Goal: Information Seeking & Learning: Find specific fact

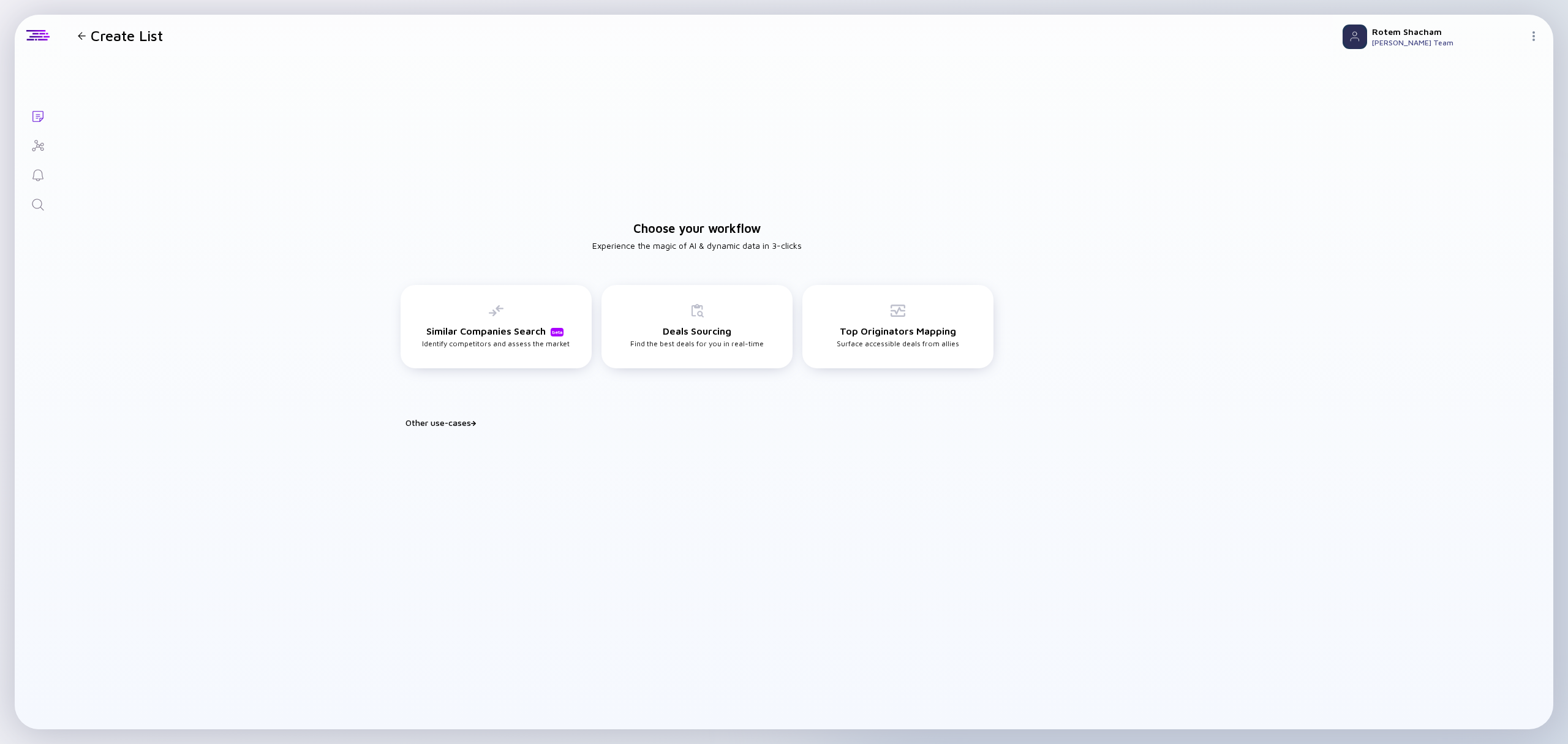
click at [43, 208] on icon "Search" at bounding box center [38, 205] width 15 height 15
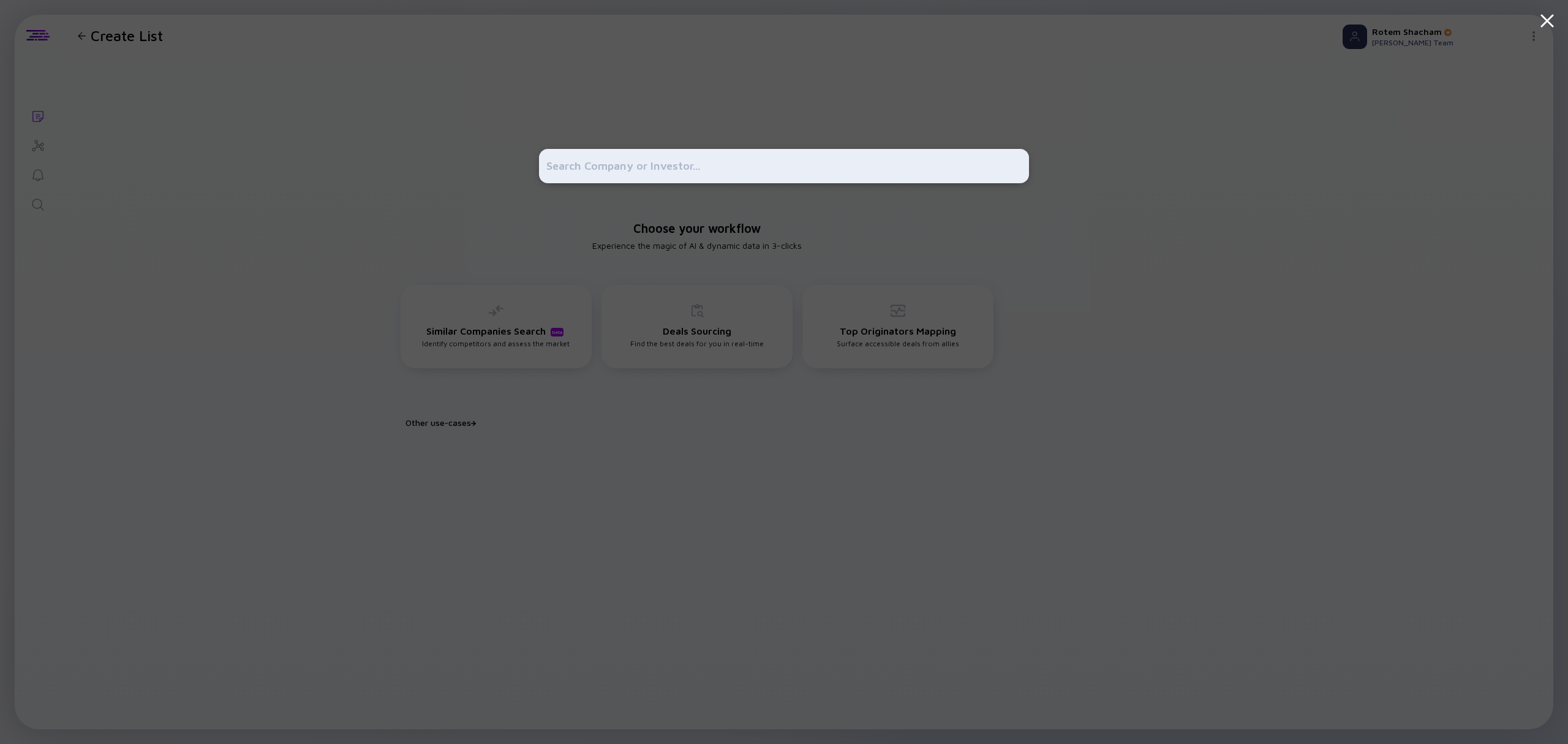
click at [889, 161] on input "text" at bounding box center [784, 166] width 475 height 22
type input "breeze"
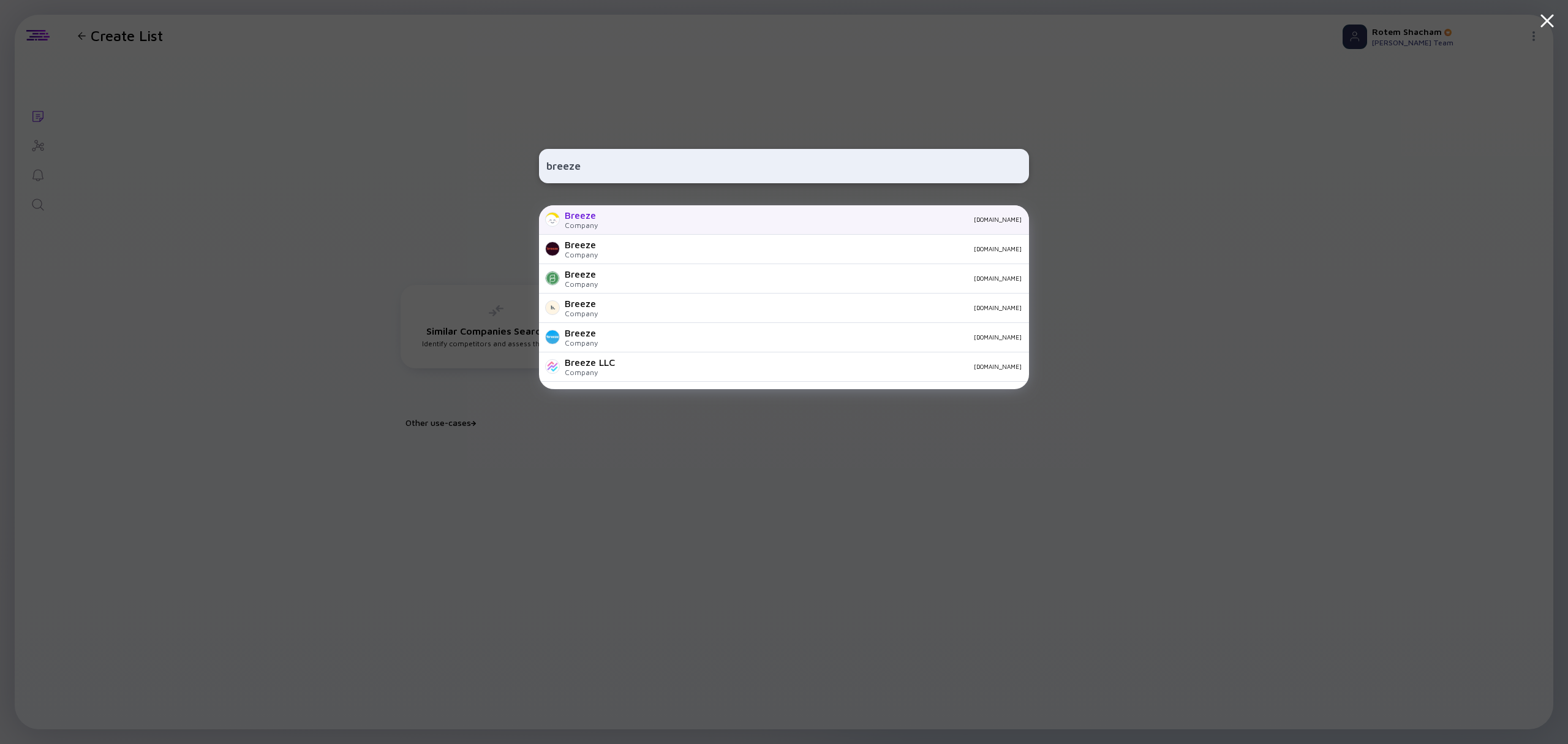
click at [586, 213] on div "Breeze" at bounding box center [581, 215] width 33 height 11
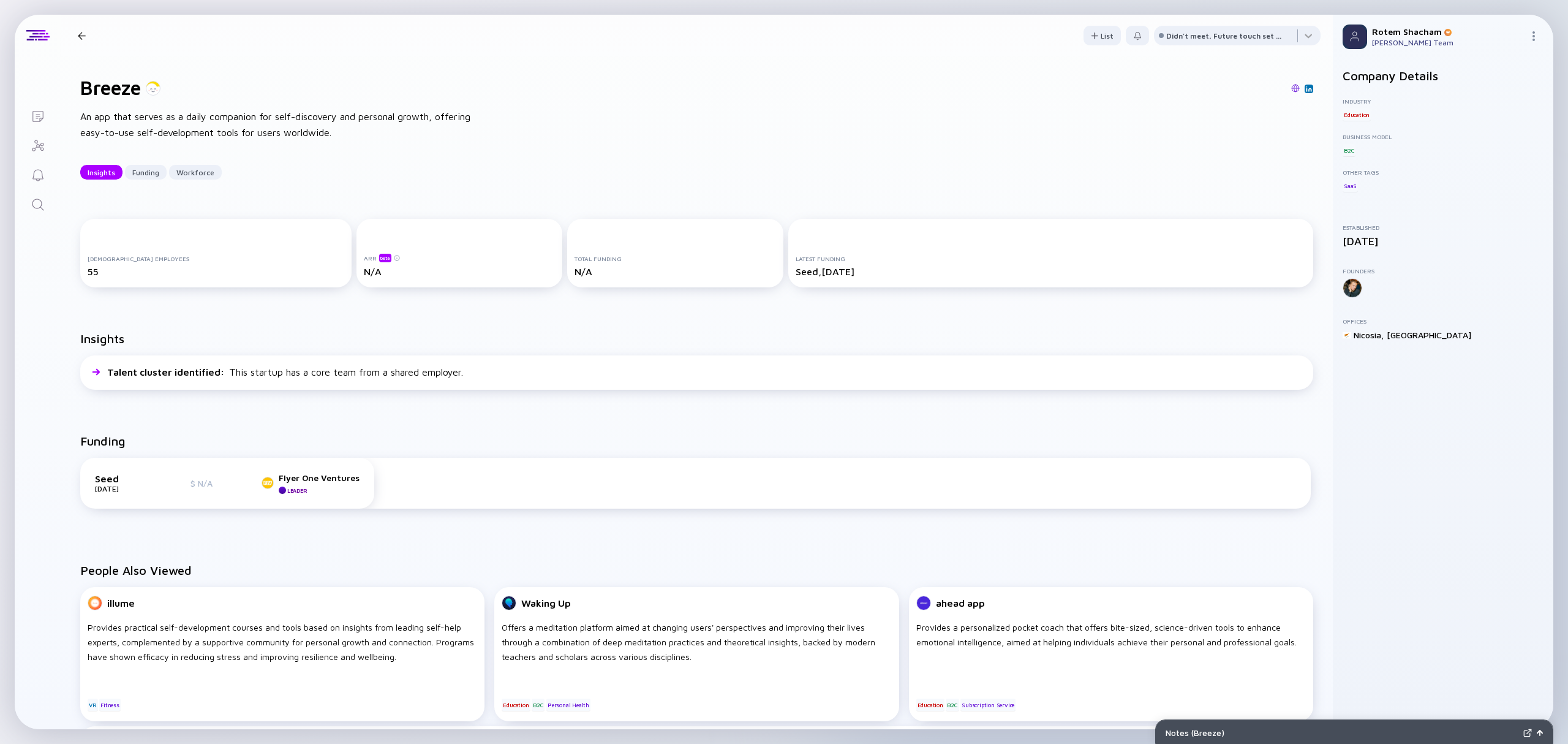
click at [35, 208] on icon "Search" at bounding box center [38, 205] width 15 height 15
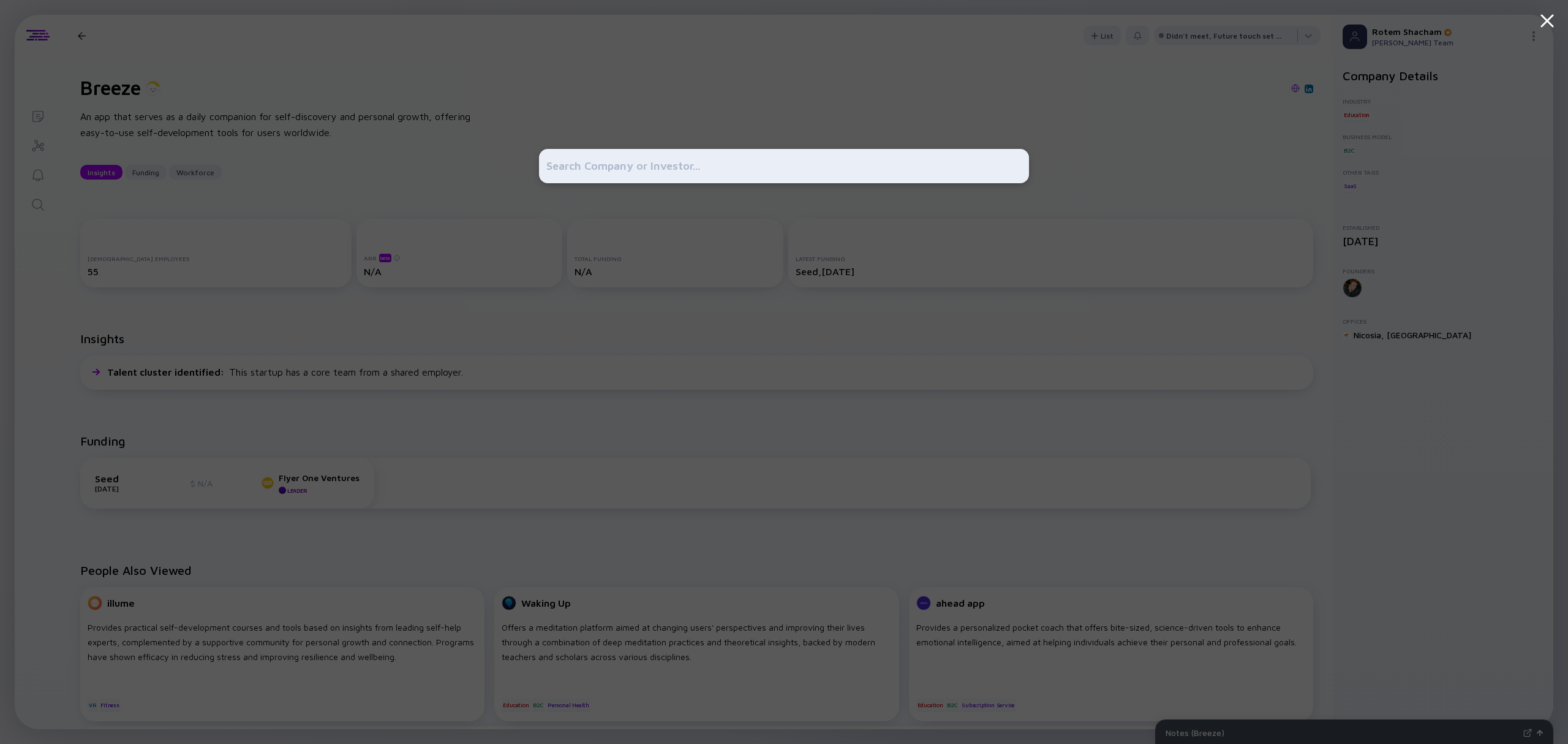
click at [709, 165] on input "text" at bounding box center [784, 166] width 475 height 22
type input "breeze"
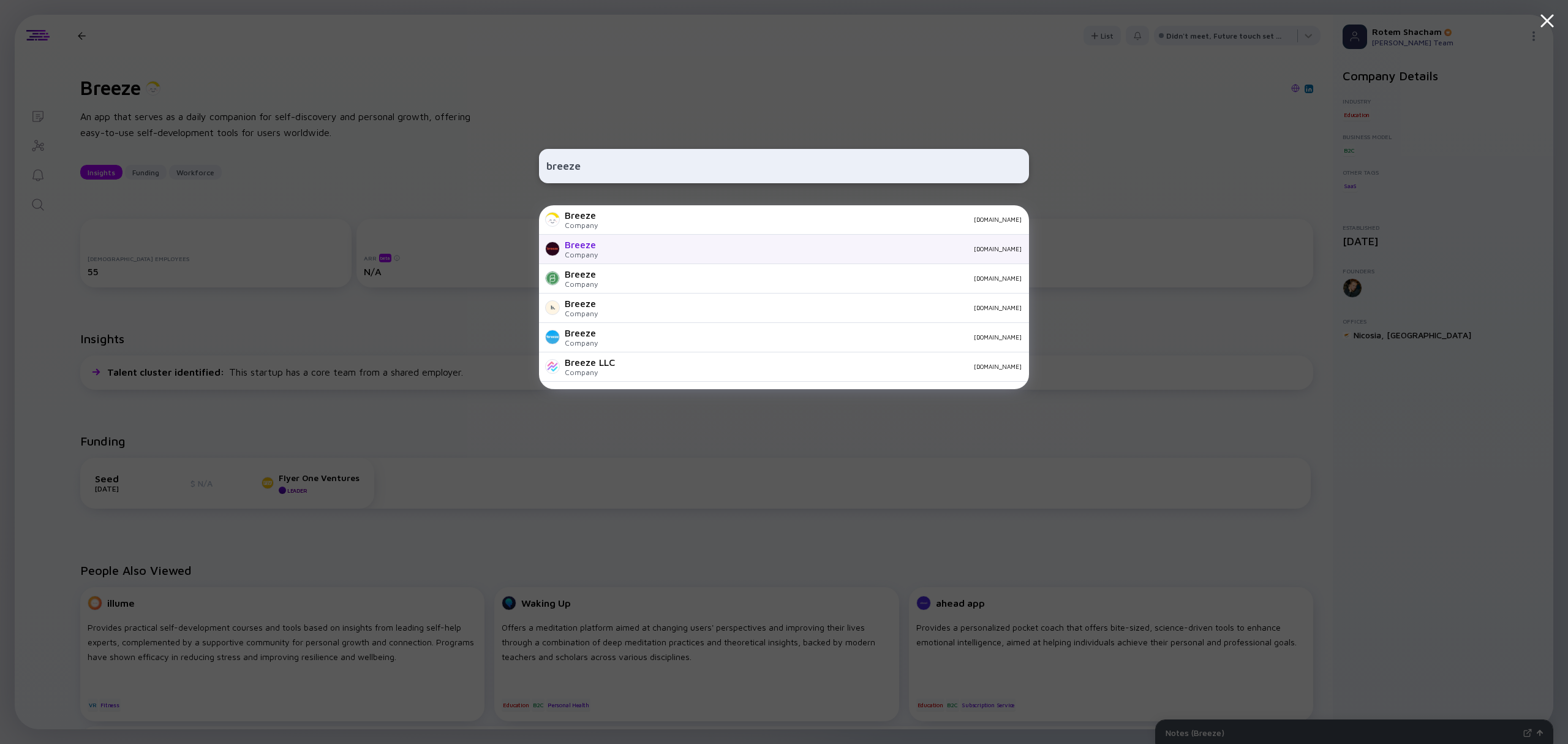
click at [596, 255] on div "Company" at bounding box center [581, 255] width 33 height 9
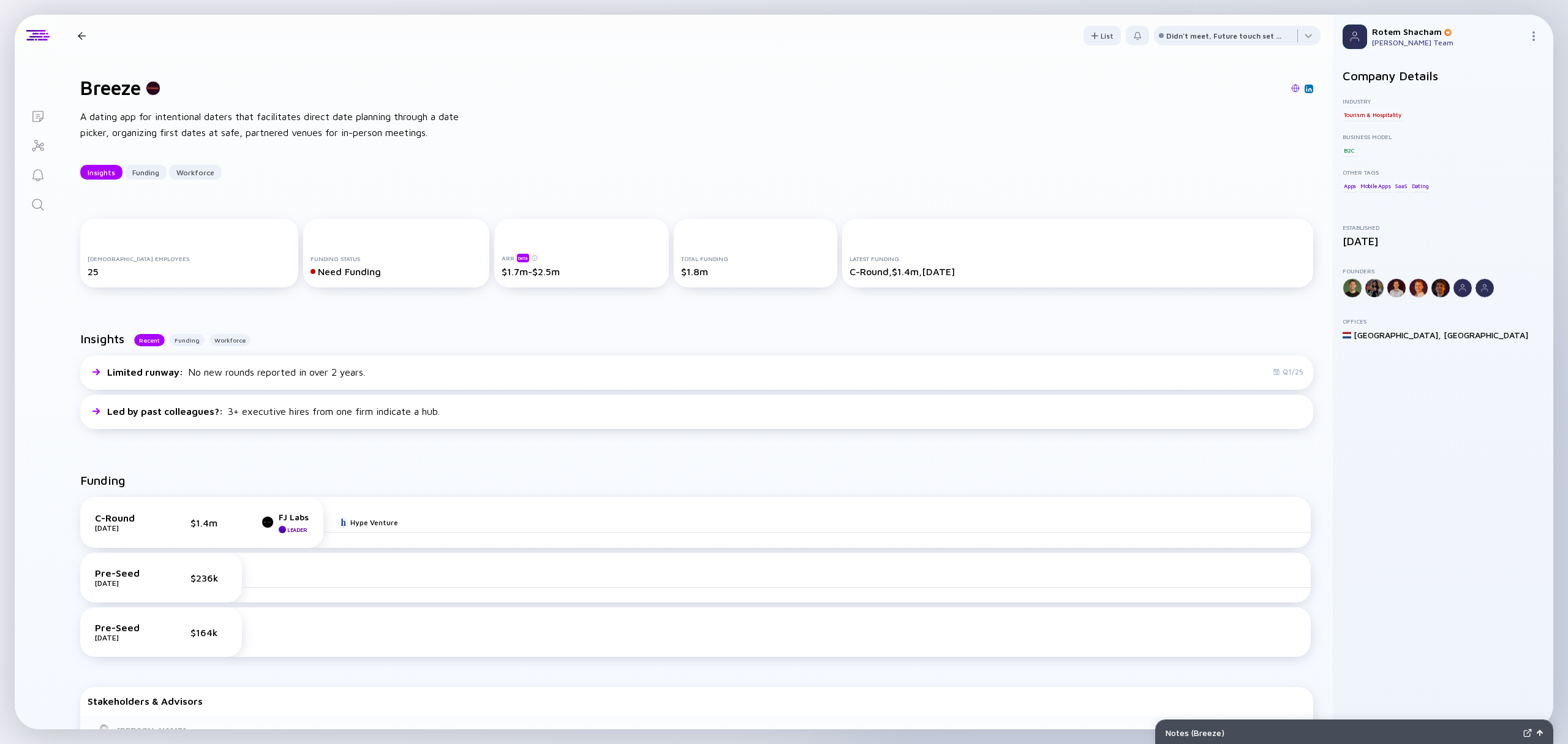
click at [26, 207] on link "Search" at bounding box center [38, 203] width 46 height 29
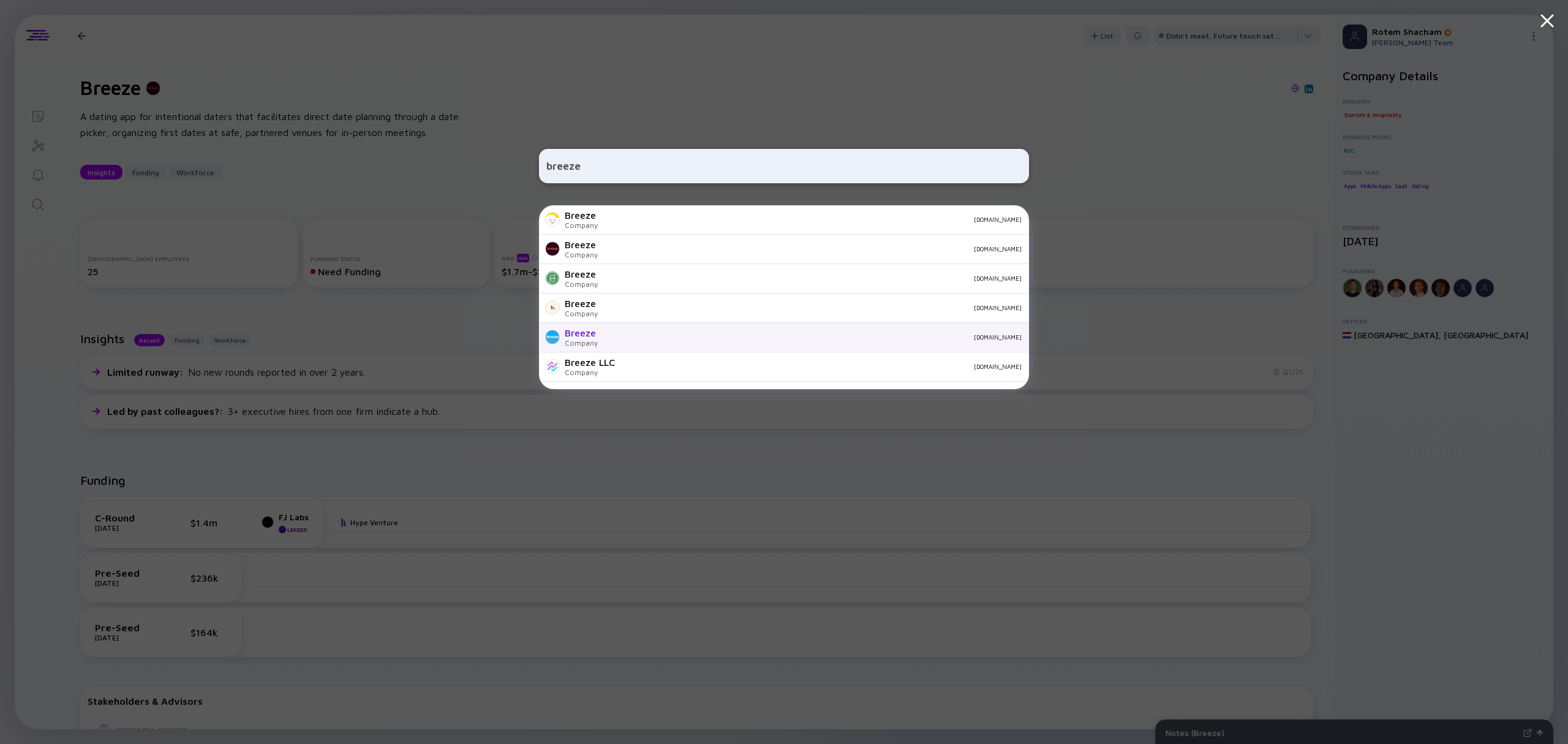
type input "breeze"
click at [583, 335] on div "Breeze" at bounding box center [581, 332] width 33 height 11
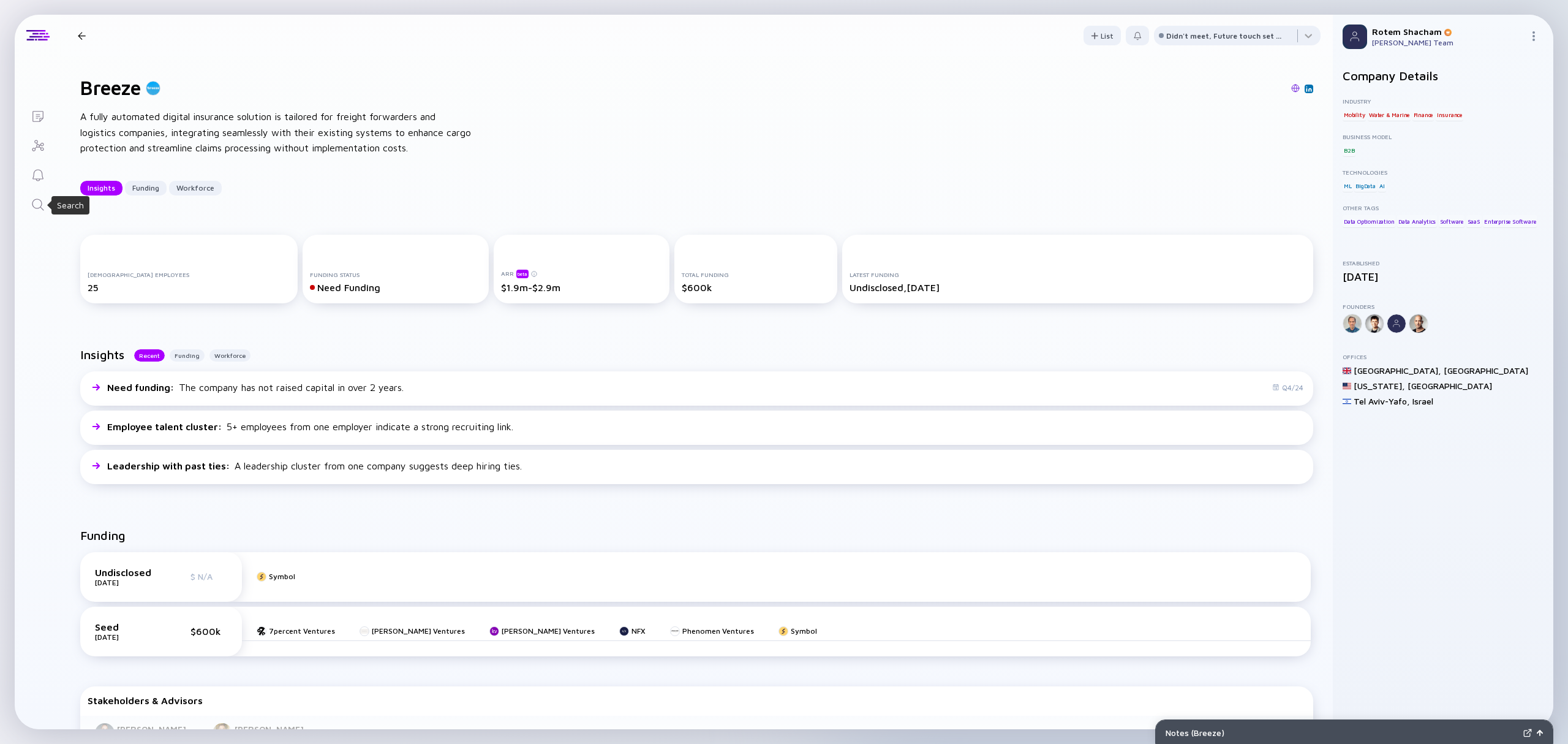
click at [39, 204] on icon "Search" at bounding box center [38, 205] width 15 height 15
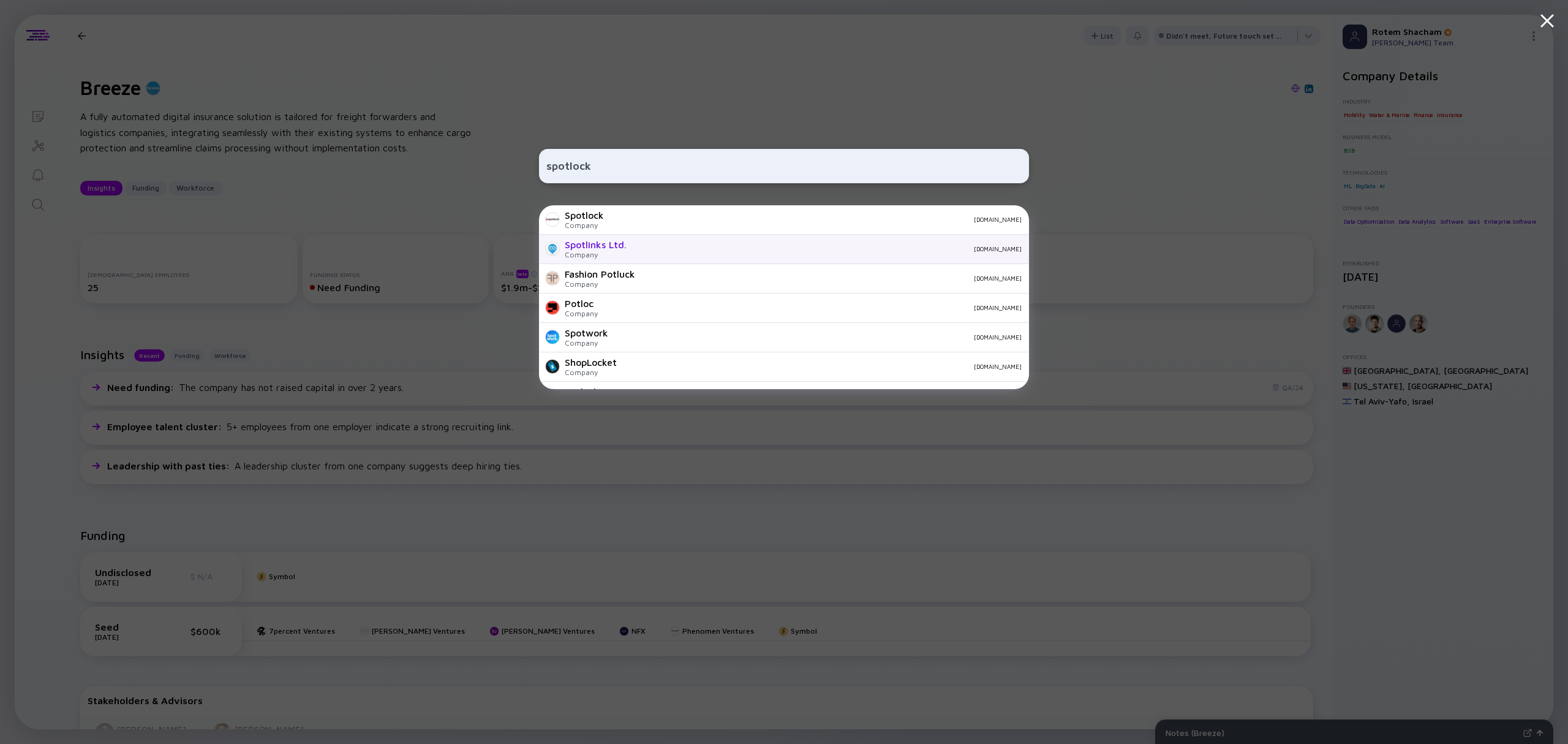
type input "spotlock"
click at [629, 240] on div "Spotlinks Ltd. Company [DOMAIN_NAME]" at bounding box center [784, 249] width 490 height 29
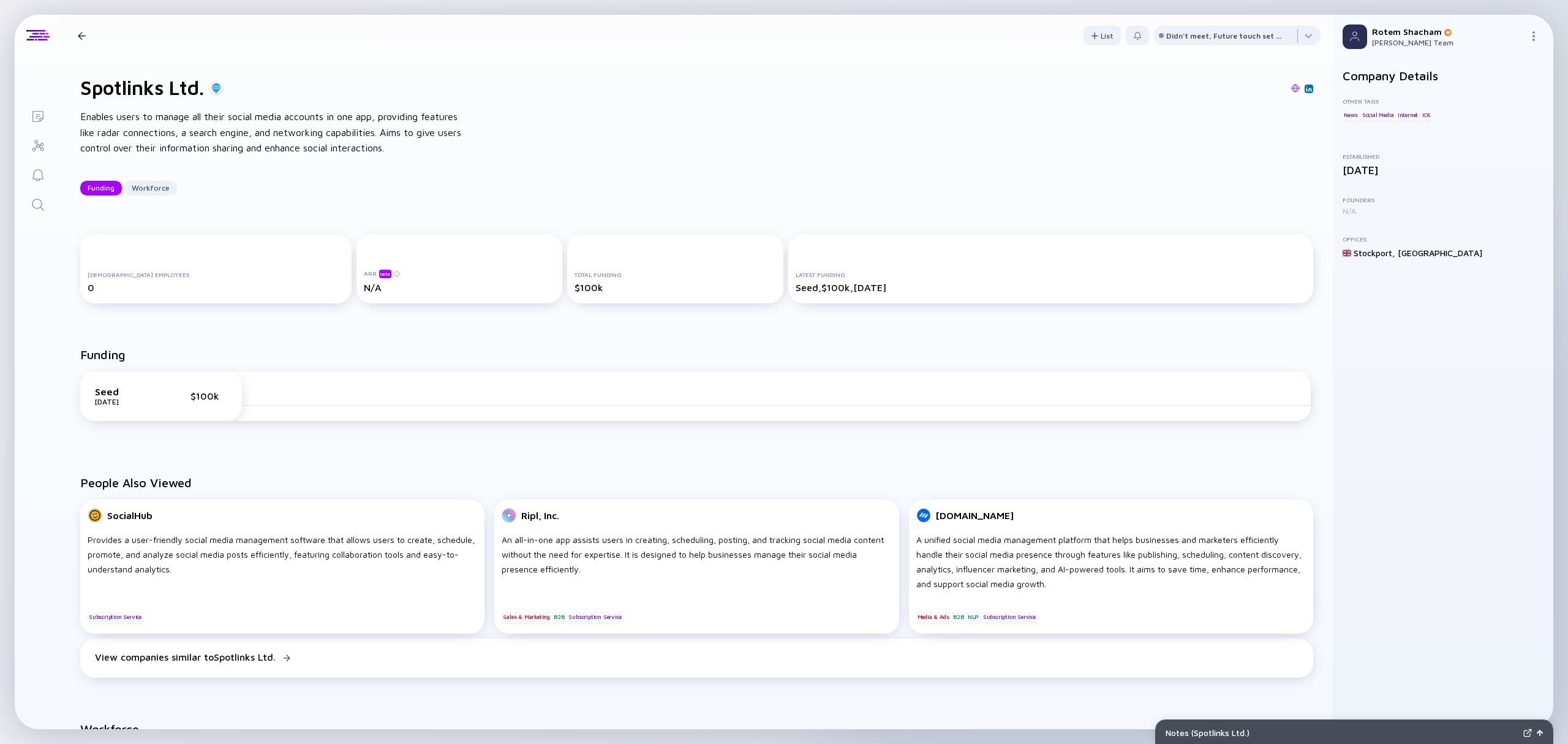
click at [43, 197] on icon "Search" at bounding box center [38, 205] width 15 height 15
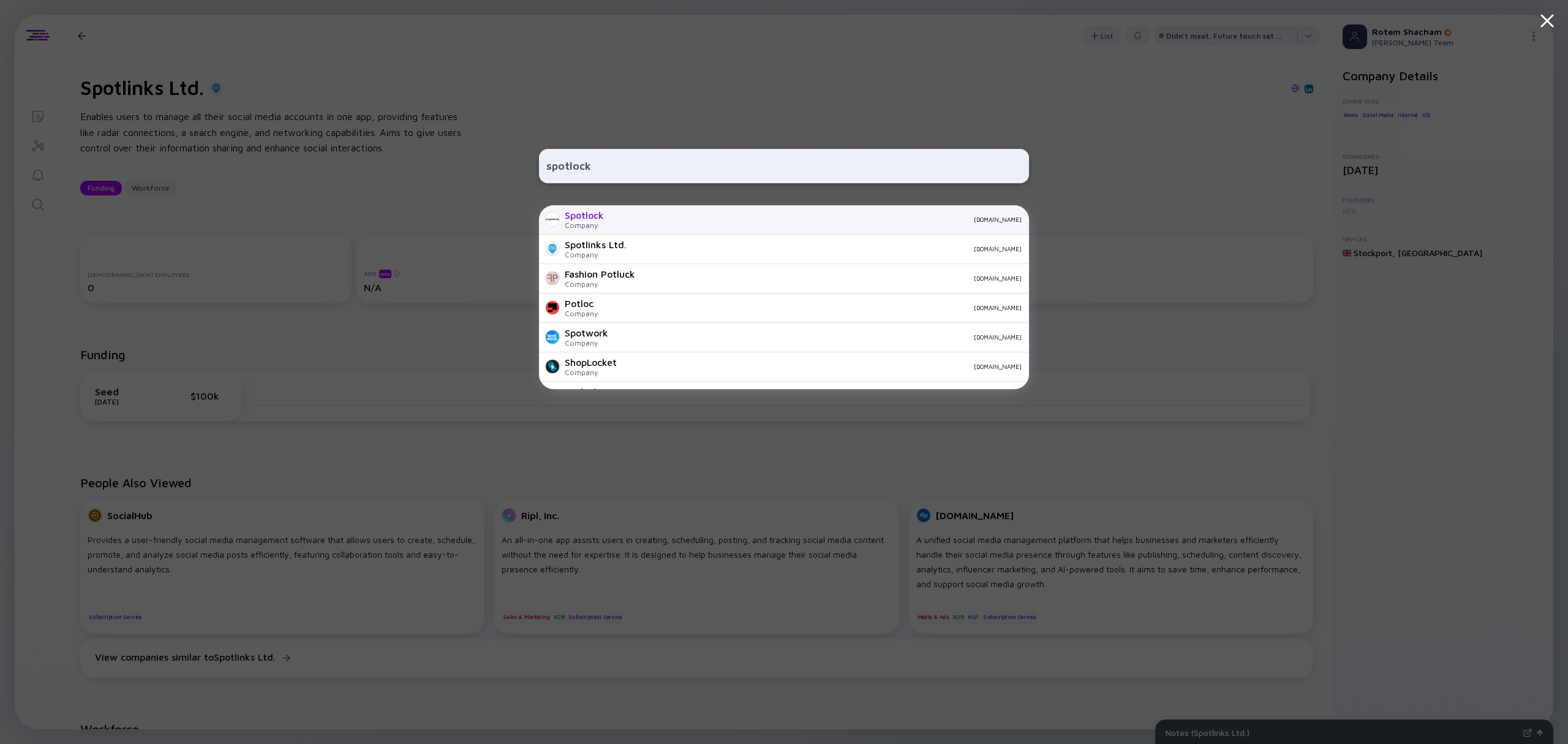
type input "spotlock"
click at [619, 214] on div "Spotlock Company [DOMAIN_NAME]" at bounding box center [784, 219] width 490 height 29
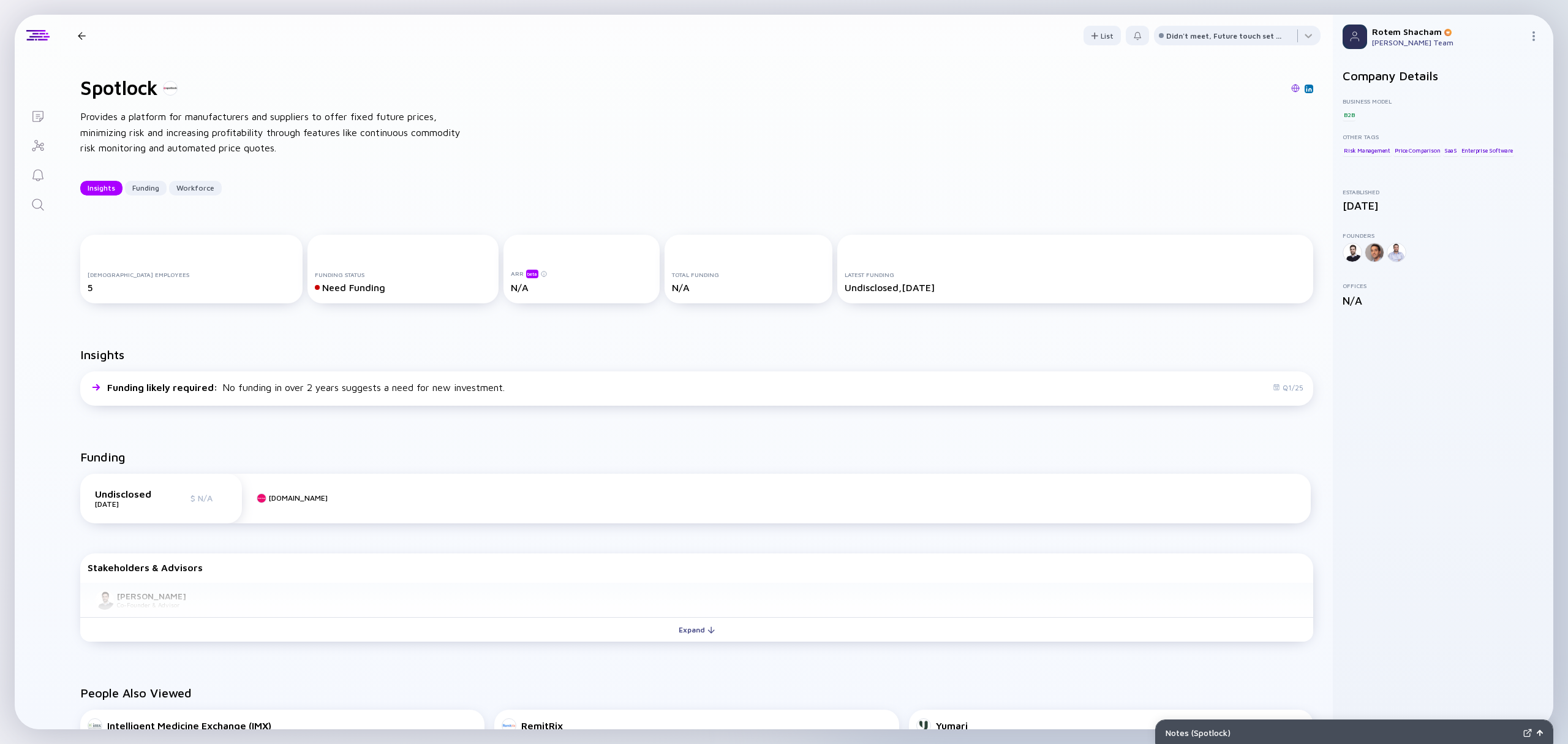
click at [41, 210] on icon "Search" at bounding box center [38, 205] width 15 height 15
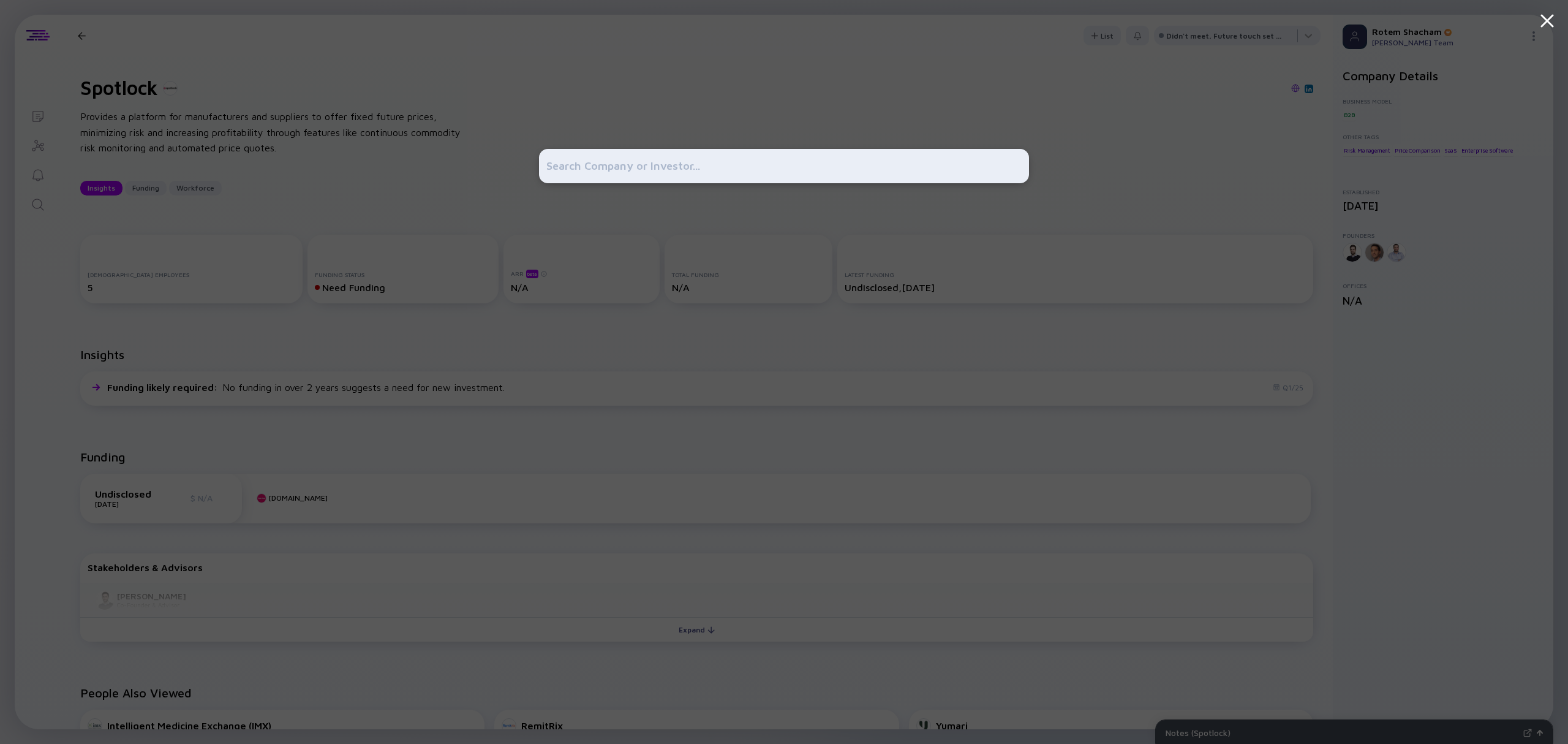
type input "e"
type input "[PERSON_NAME]"
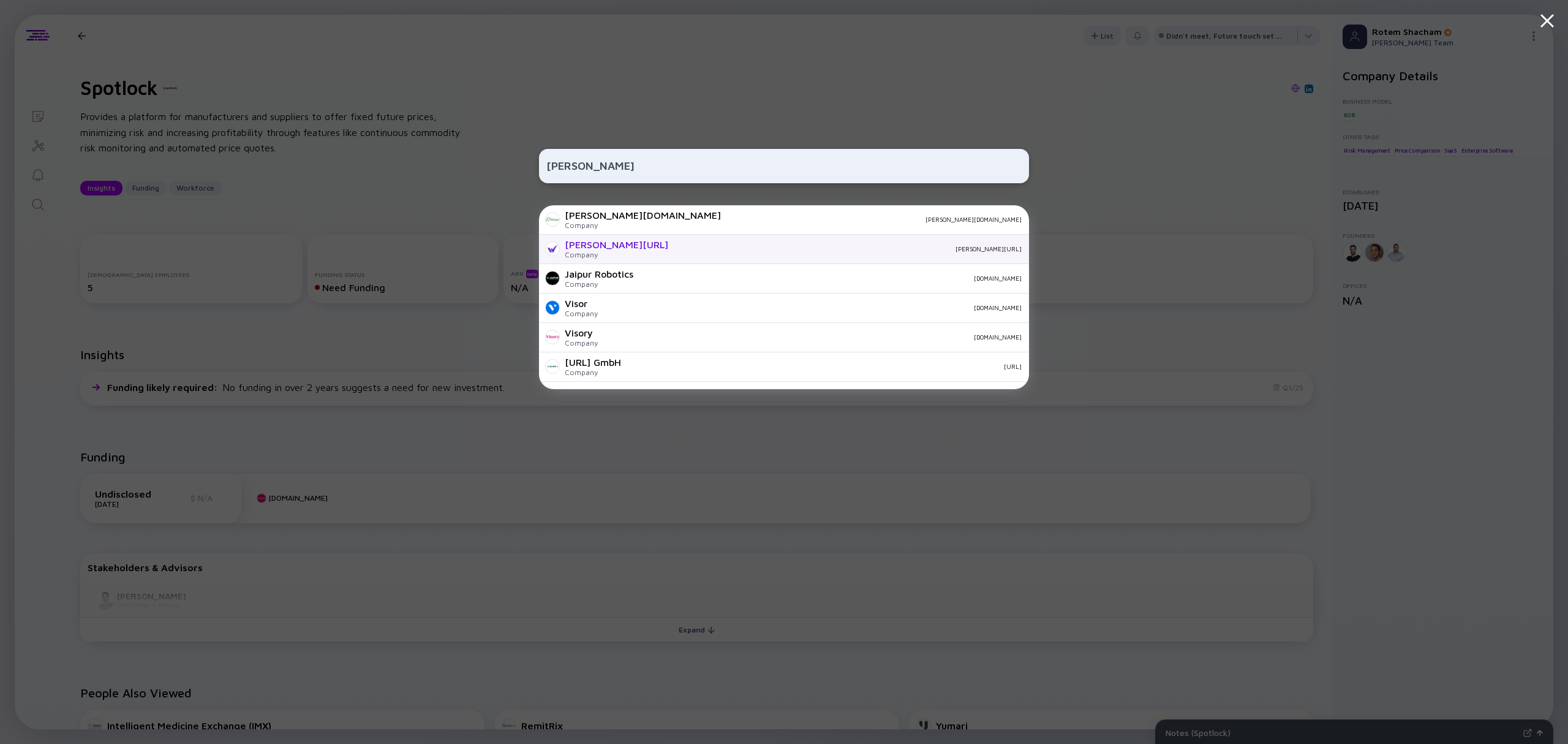
click at [594, 248] on div "[PERSON_NAME][URL]" at bounding box center [616, 244] width 103 height 11
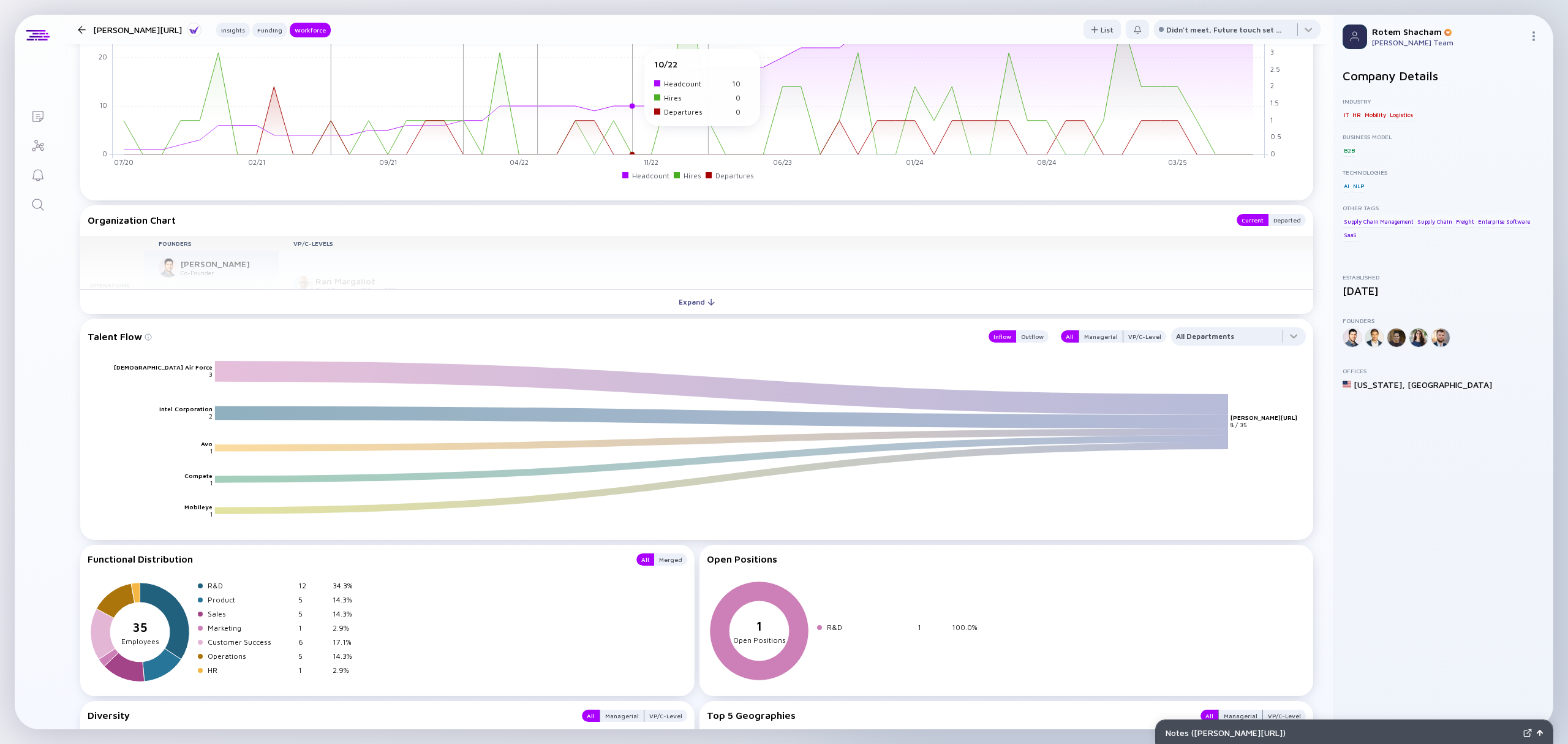
scroll to position [1388, 0]
